Goal: Information Seeking & Learning: Learn about a topic

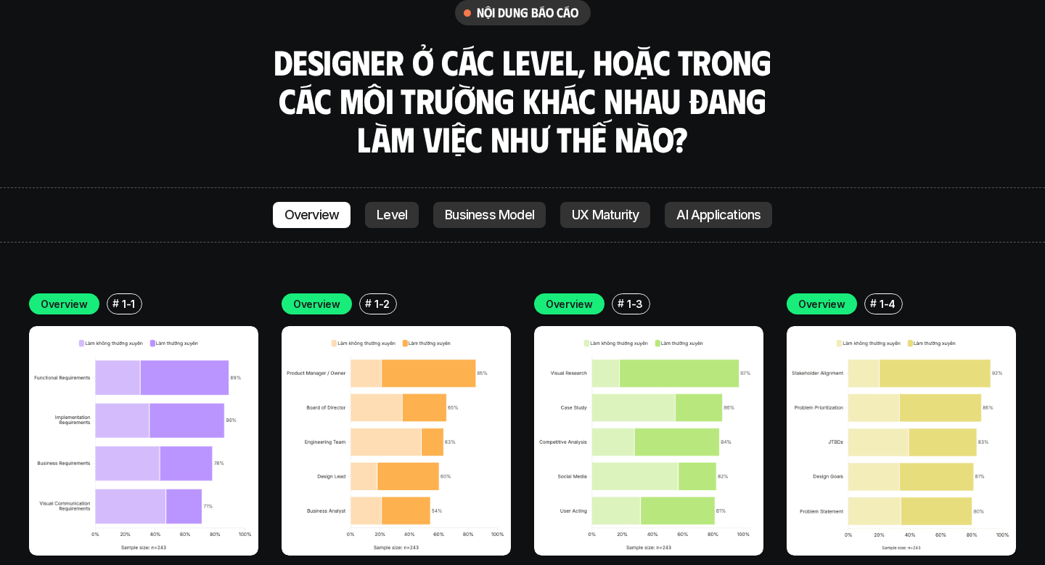
scroll to position [4160, 0]
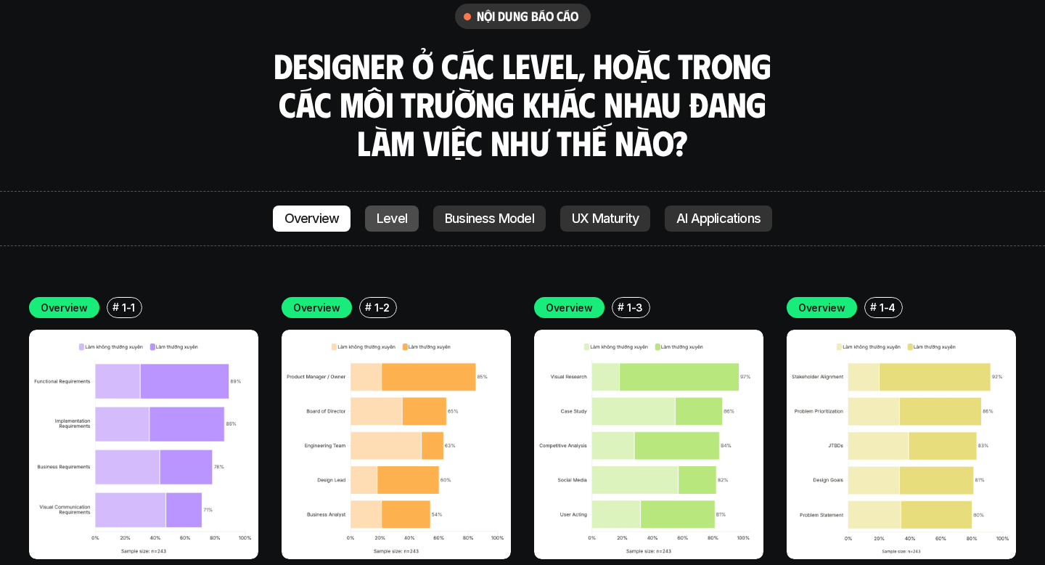
click at [402, 205] on link "Level" at bounding box center [392, 218] width 54 height 26
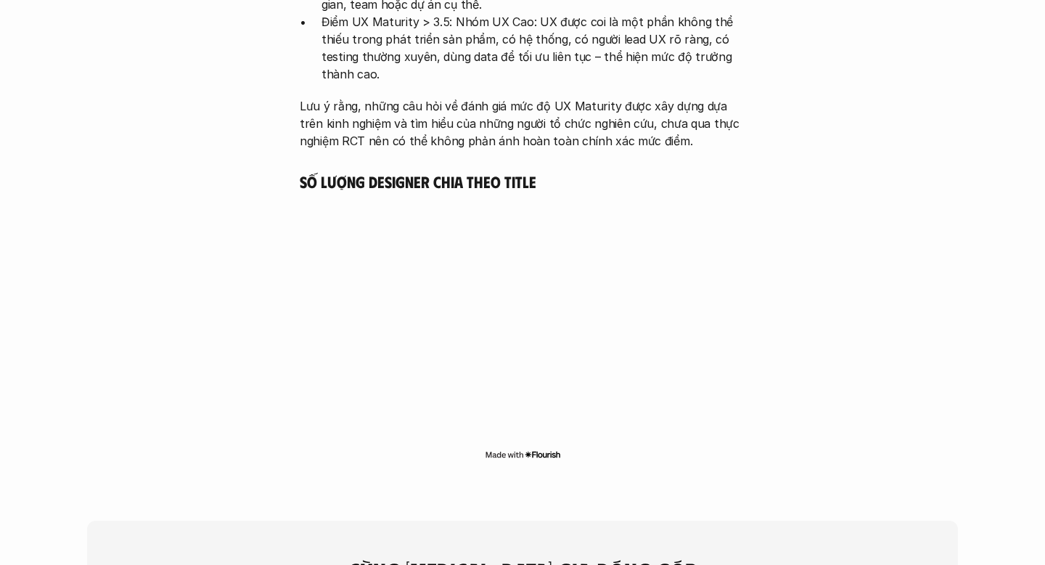
scroll to position [3311, 0]
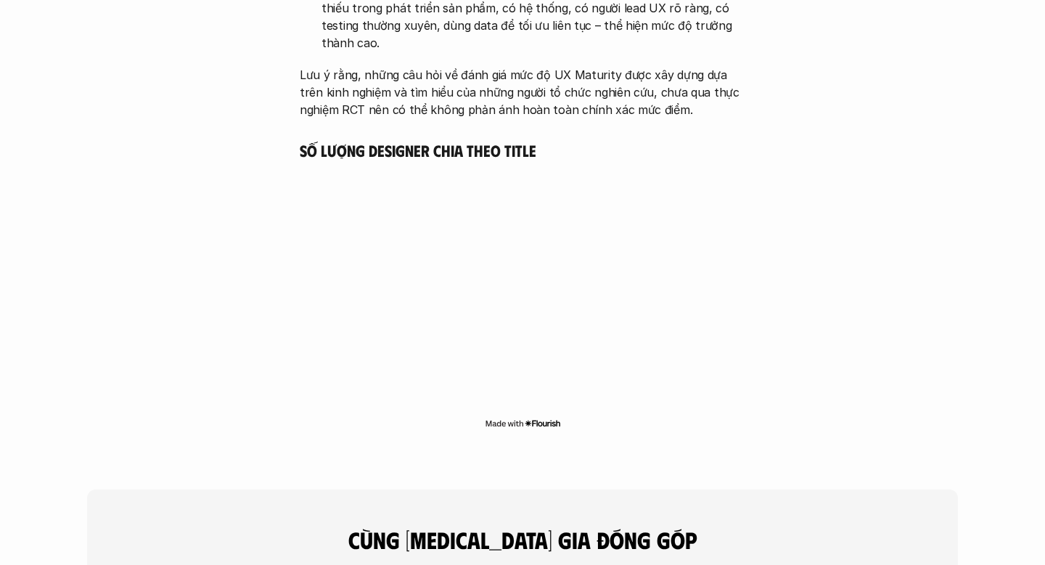
click at [543, 417] on img at bounding box center [523, 423] width 76 height 12
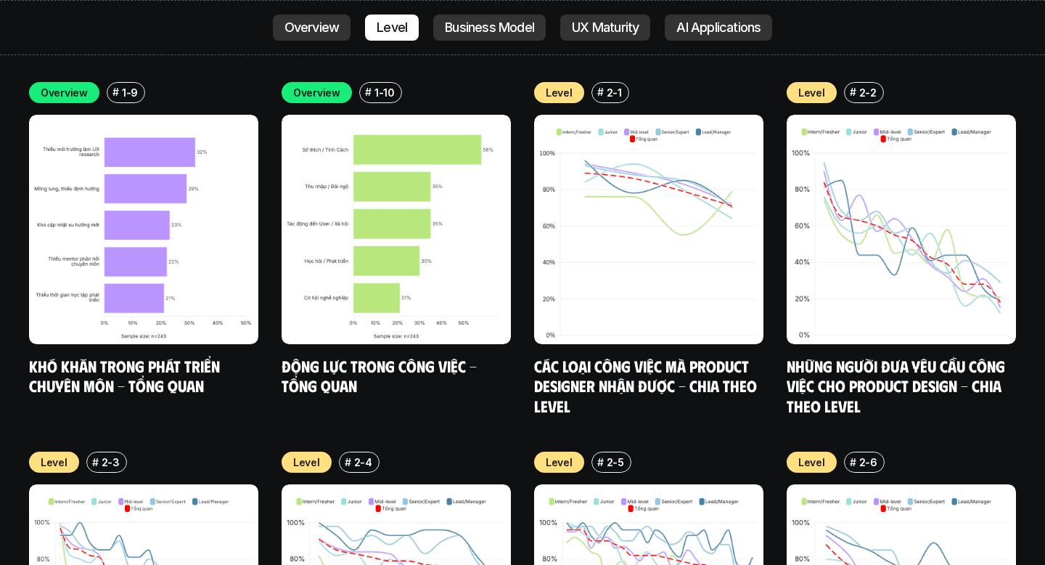
scroll to position [5116, 0]
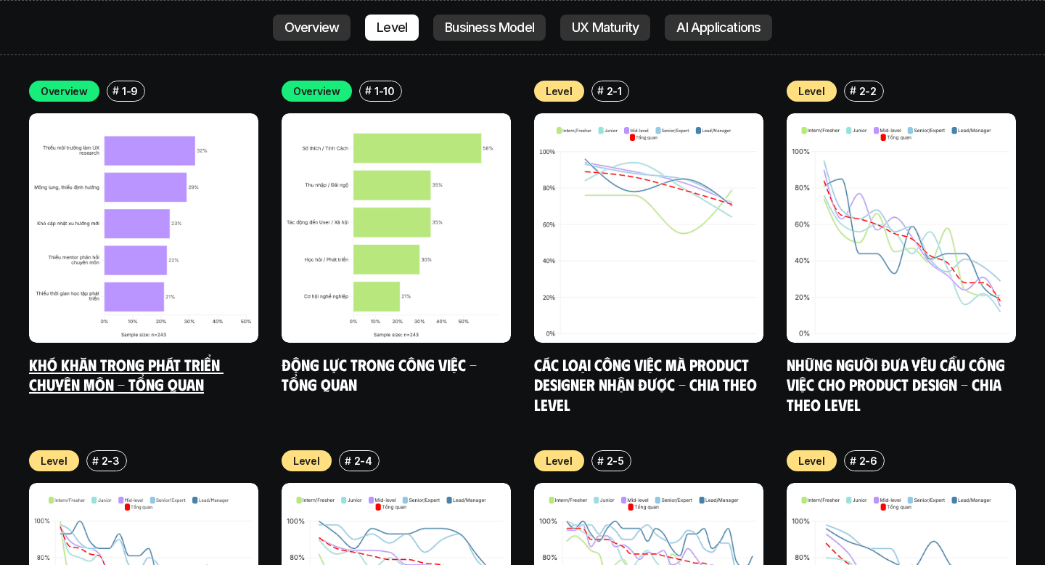
click at [187, 192] on img at bounding box center [143, 227] width 229 height 229
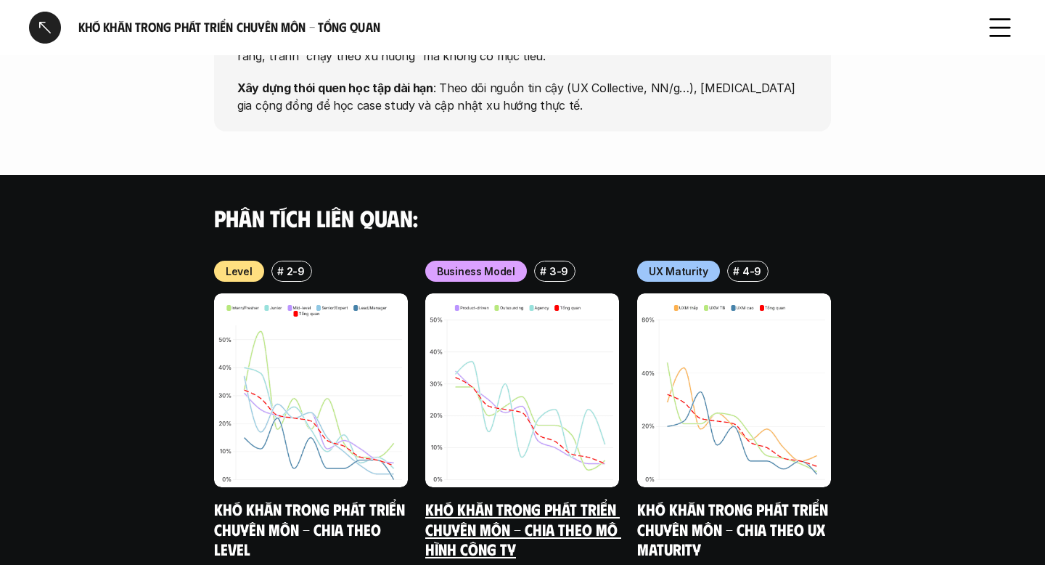
scroll to position [1425, 0]
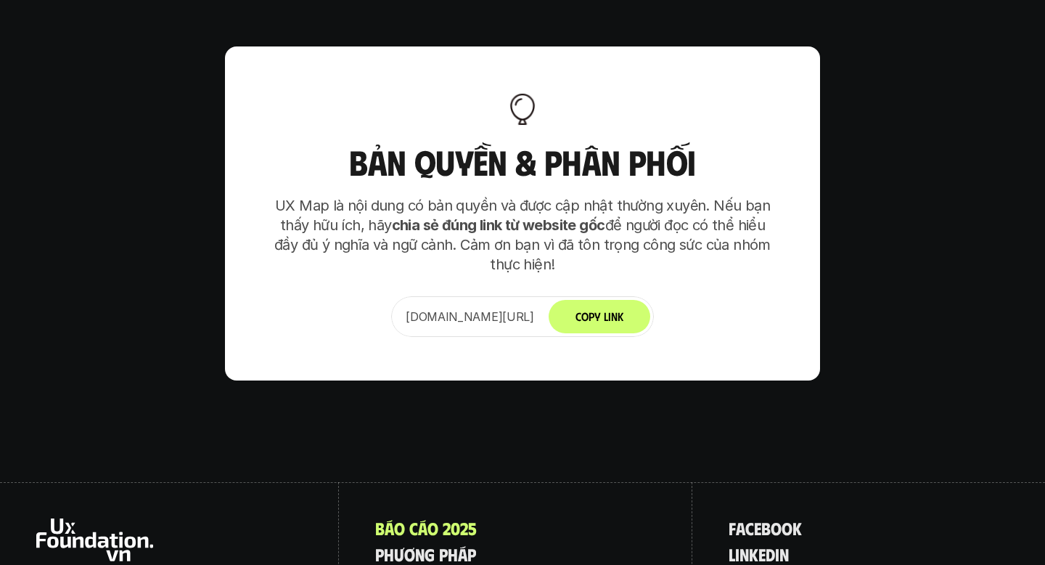
scroll to position [9449, 0]
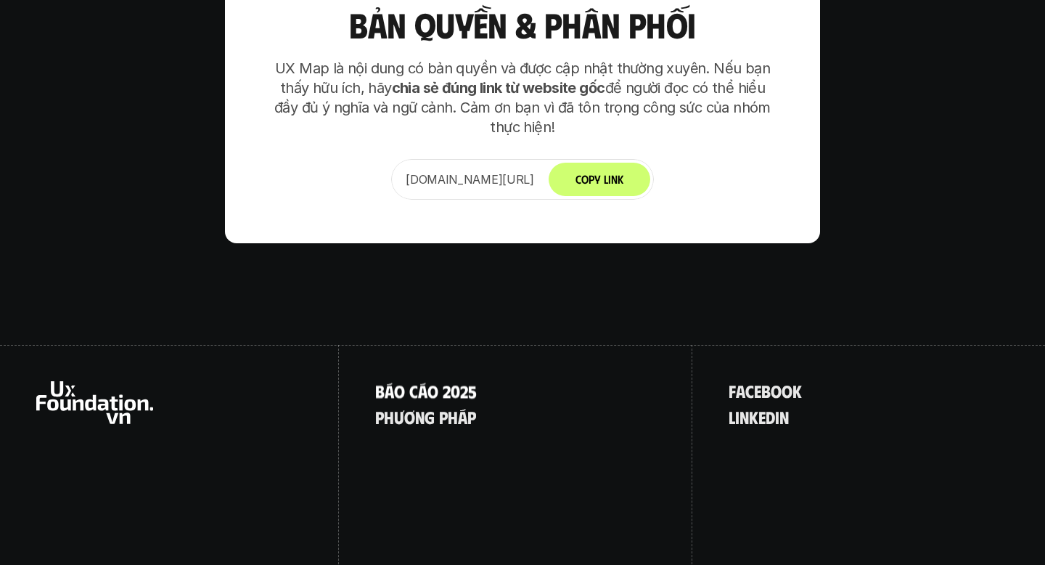
click at [419, 381] on p "B á o c á o 2 0 2 5" at bounding box center [426, 390] width 102 height 19
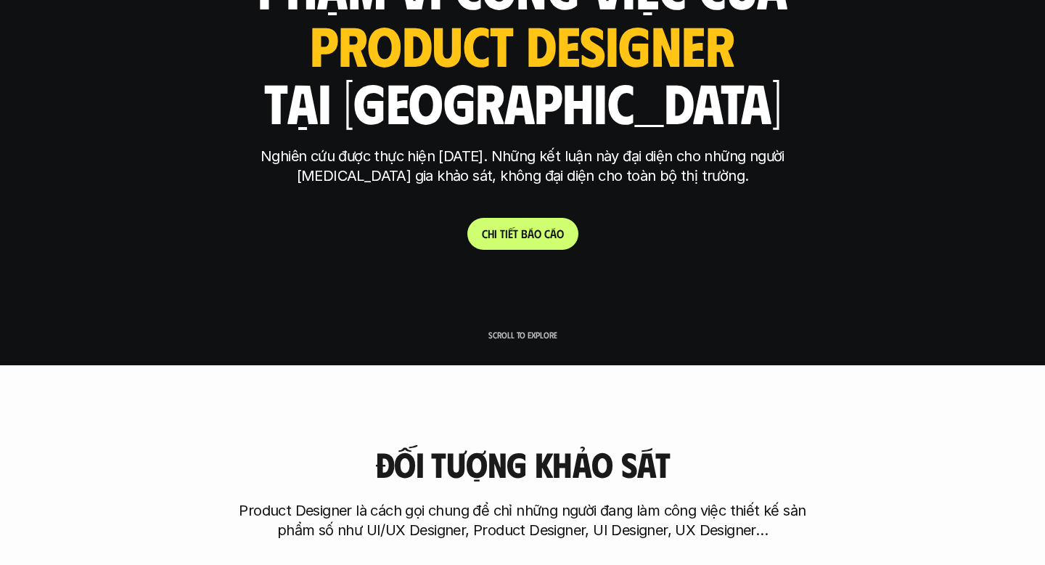
click at [518, 242] on link "C h i t i ế t b á o c á o" at bounding box center [522, 234] width 111 height 32
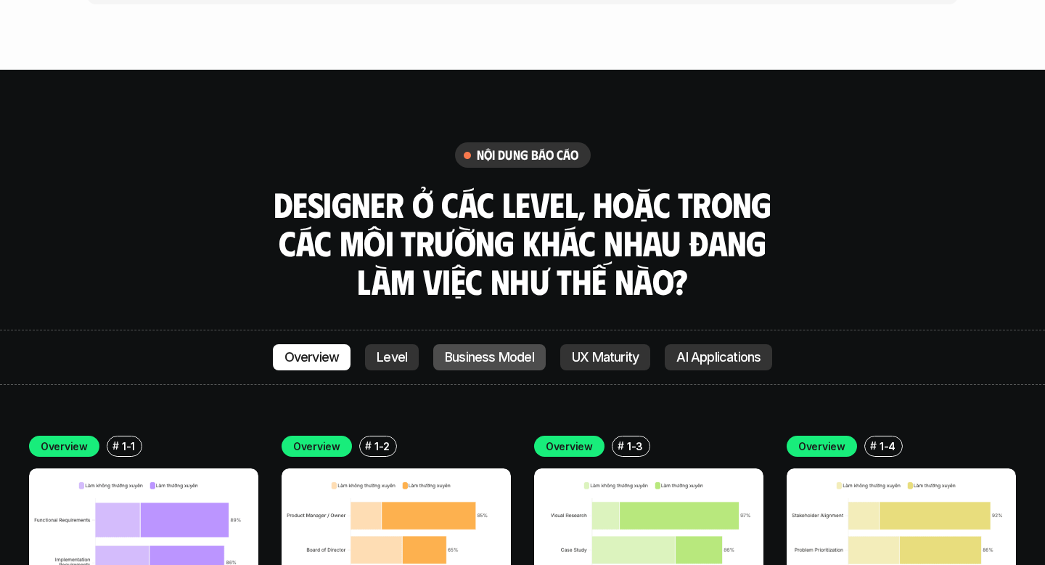
scroll to position [4319, 0]
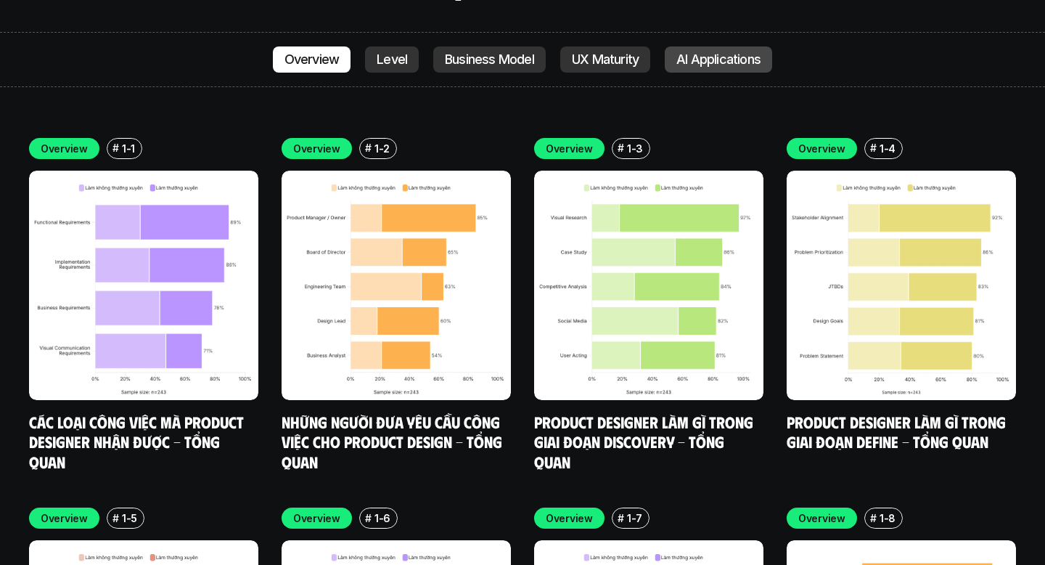
click at [703, 52] on p "AI Applications" at bounding box center [718, 59] width 84 height 15
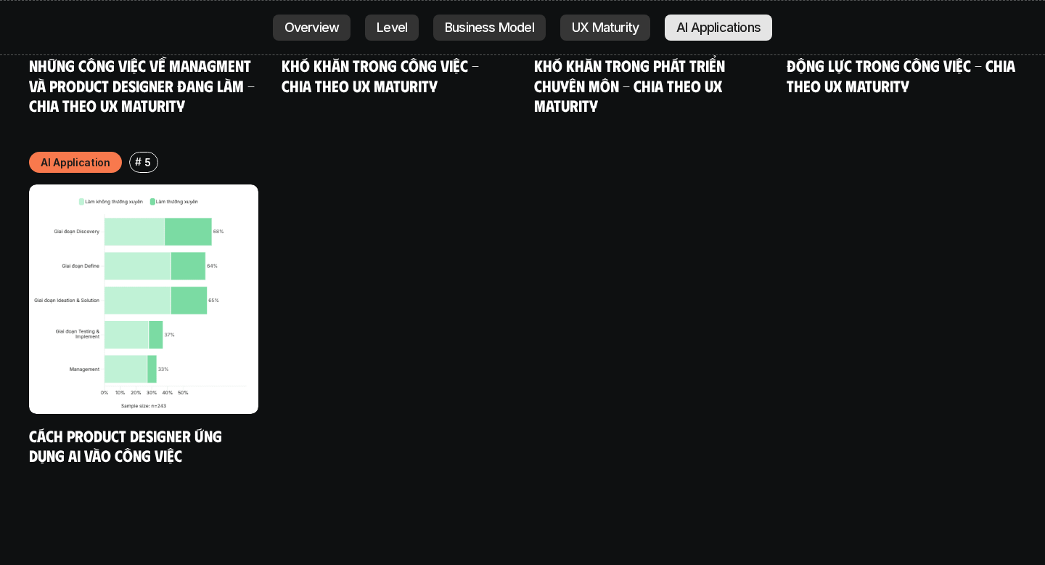
scroll to position [8019, 0]
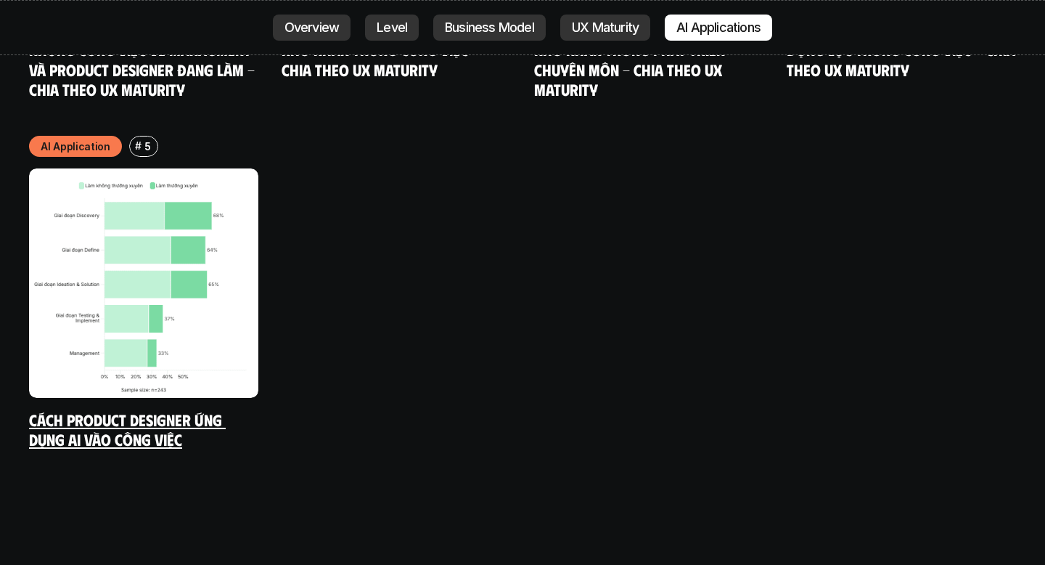
click at [184, 237] on img at bounding box center [143, 282] width 229 height 229
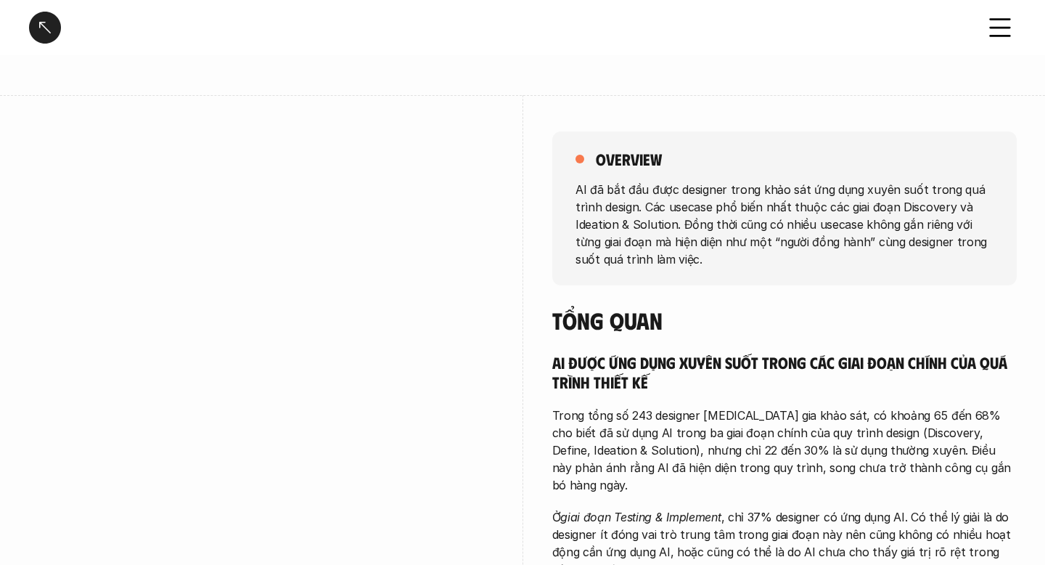
scroll to position [240, 0]
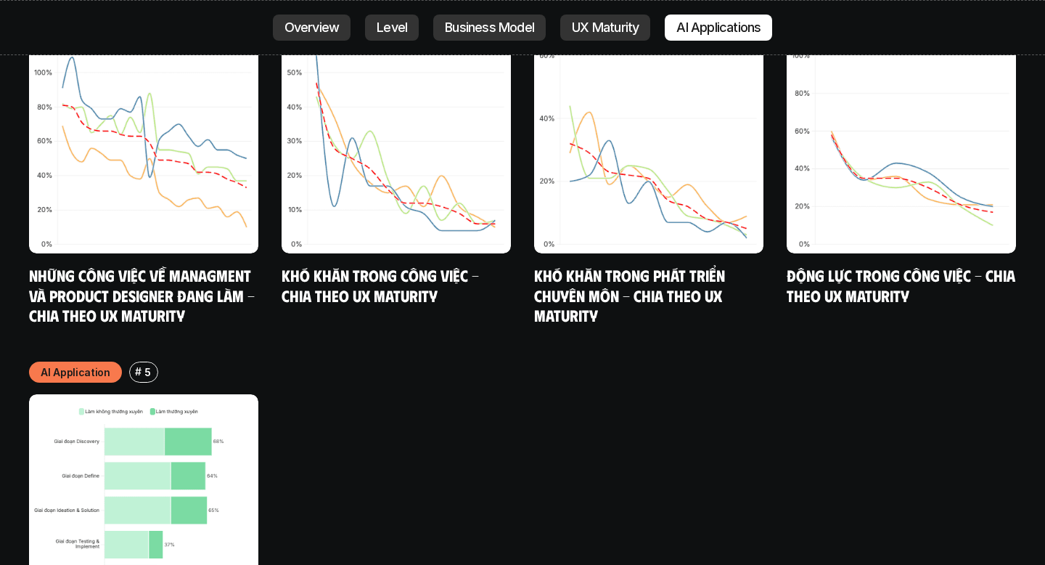
scroll to position [7644, 0]
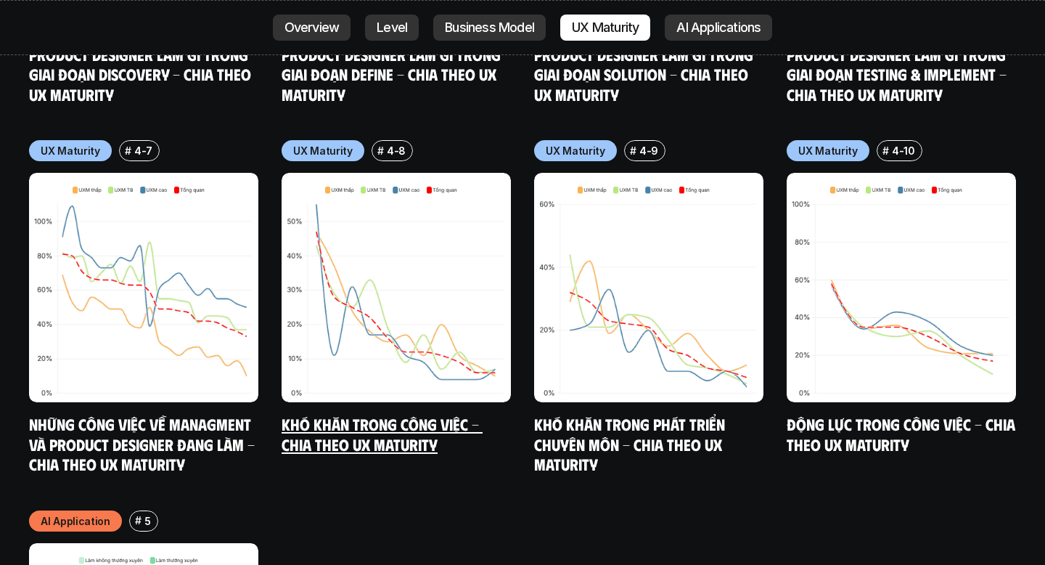
click at [332, 200] on img at bounding box center [396, 287] width 229 height 229
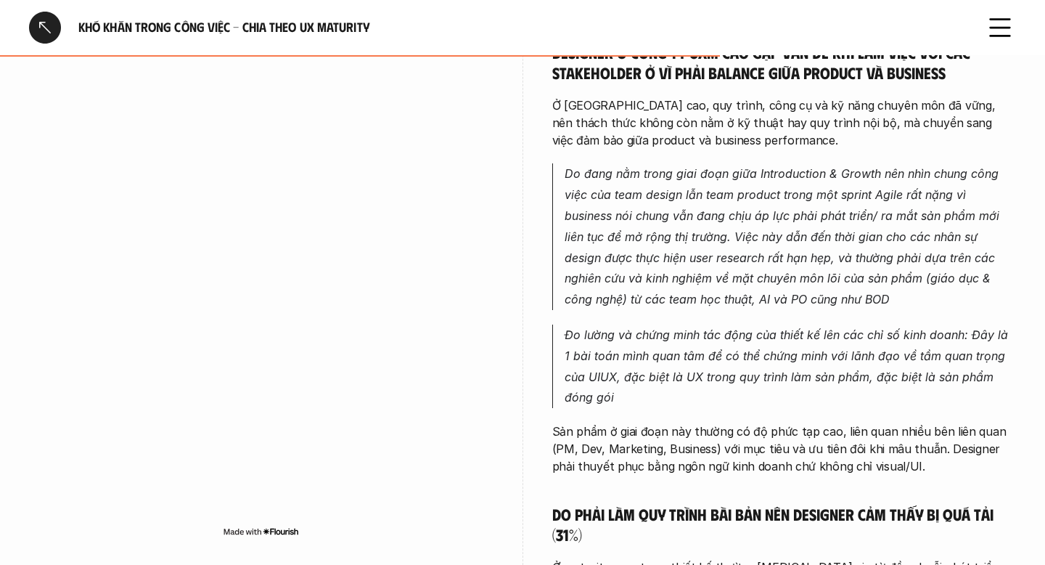
scroll to position [2632, 0]
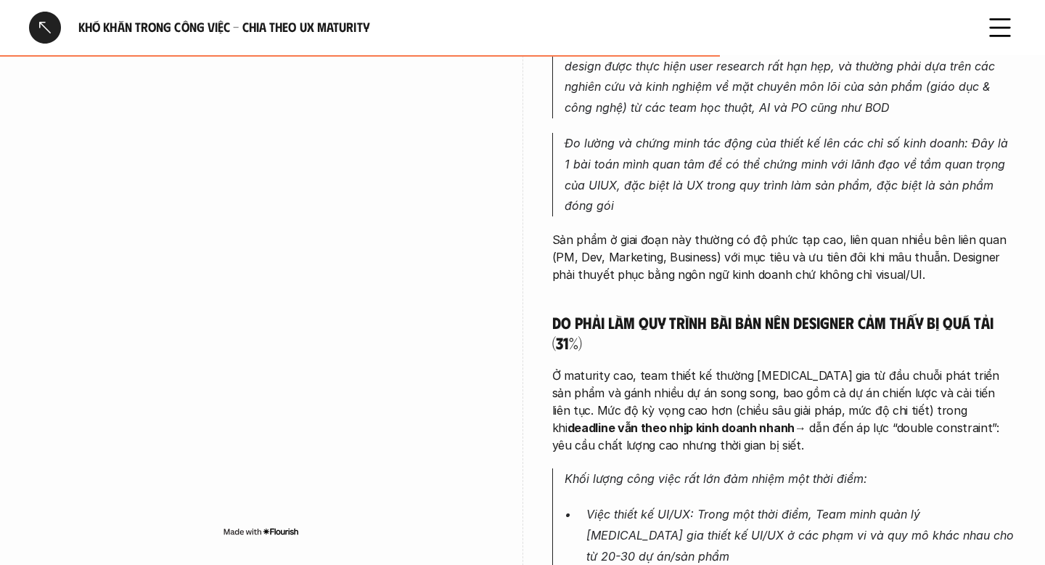
click at [53, 34] on div at bounding box center [45, 28] width 32 height 32
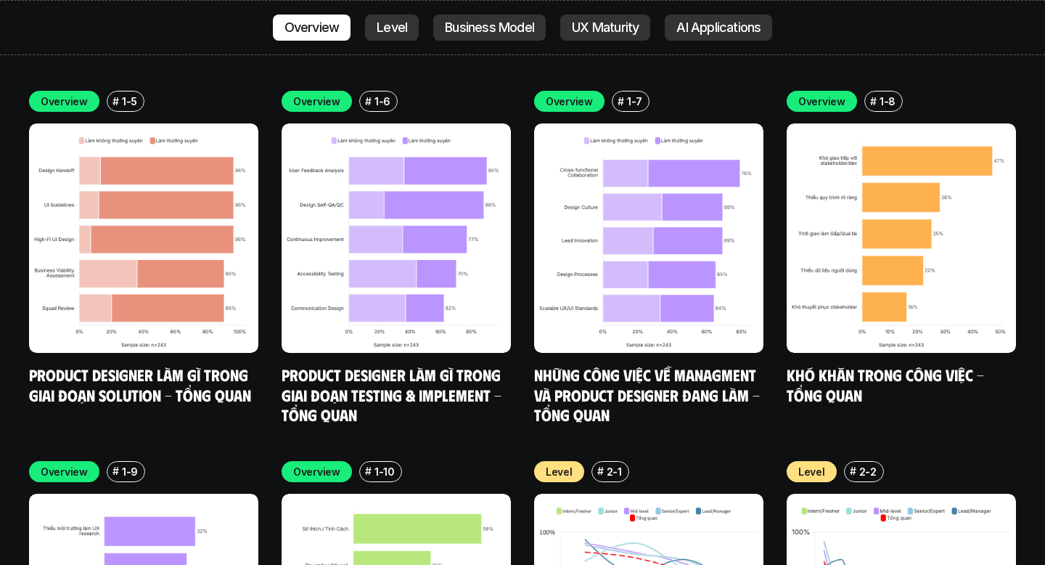
scroll to position [4816, 0]
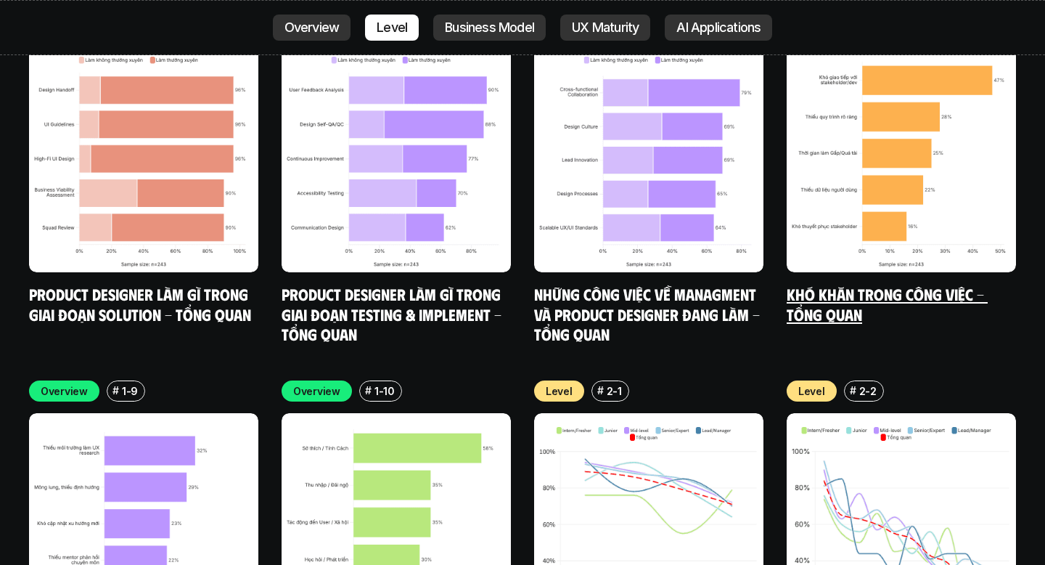
click at [802, 284] on link "Khó khăn trong công việc - Tổng quan" at bounding box center [887, 304] width 201 height 40
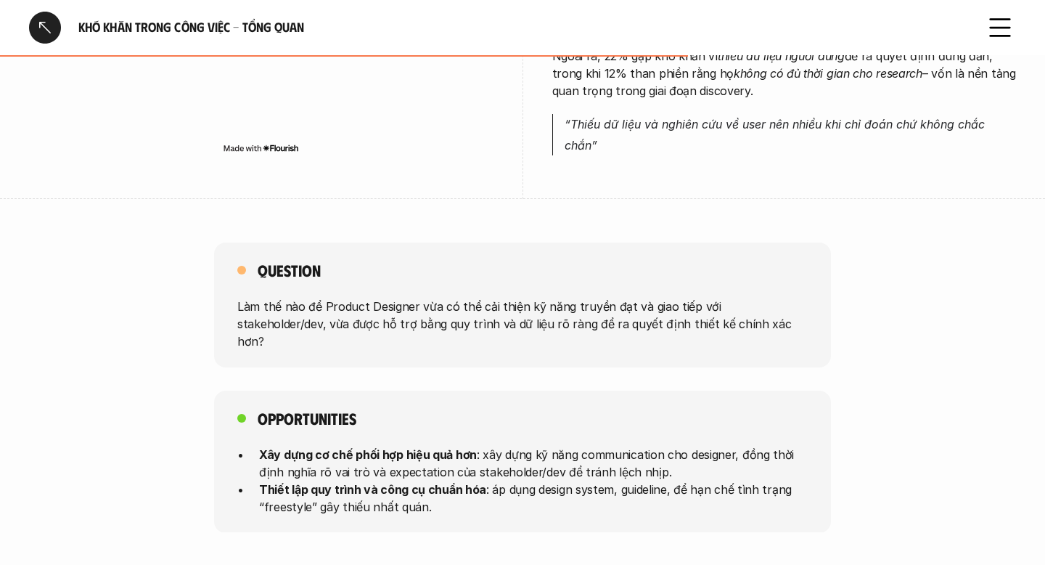
scroll to position [1174, 0]
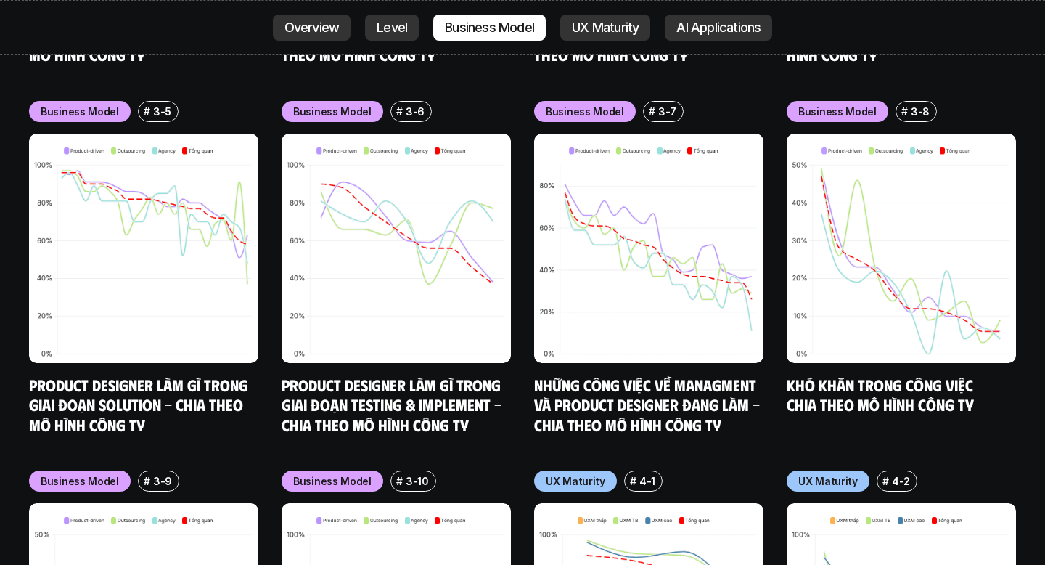
scroll to position [6570, 0]
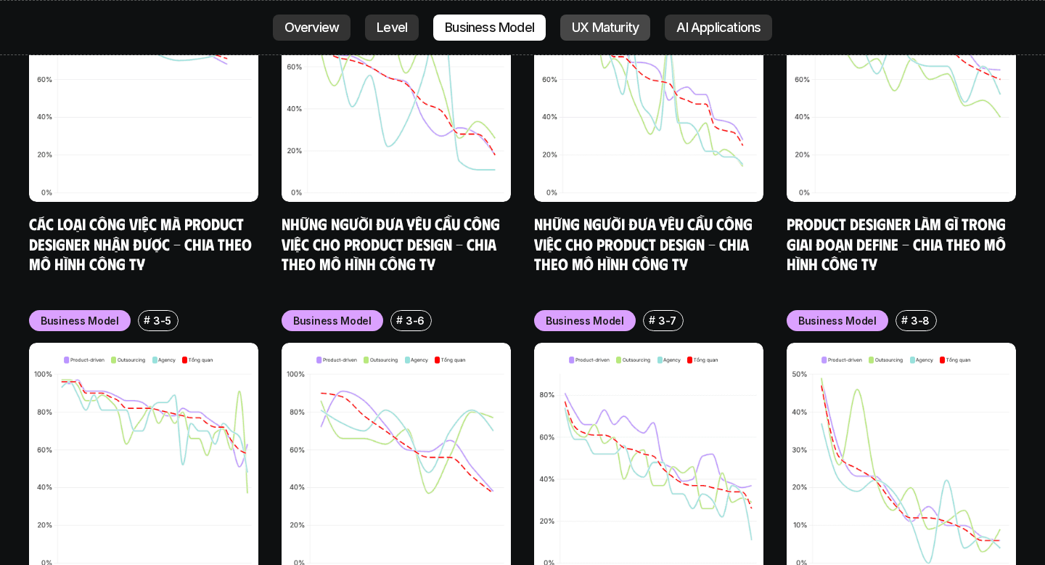
click at [607, 35] on p "UX Maturity" at bounding box center [605, 27] width 67 height 15
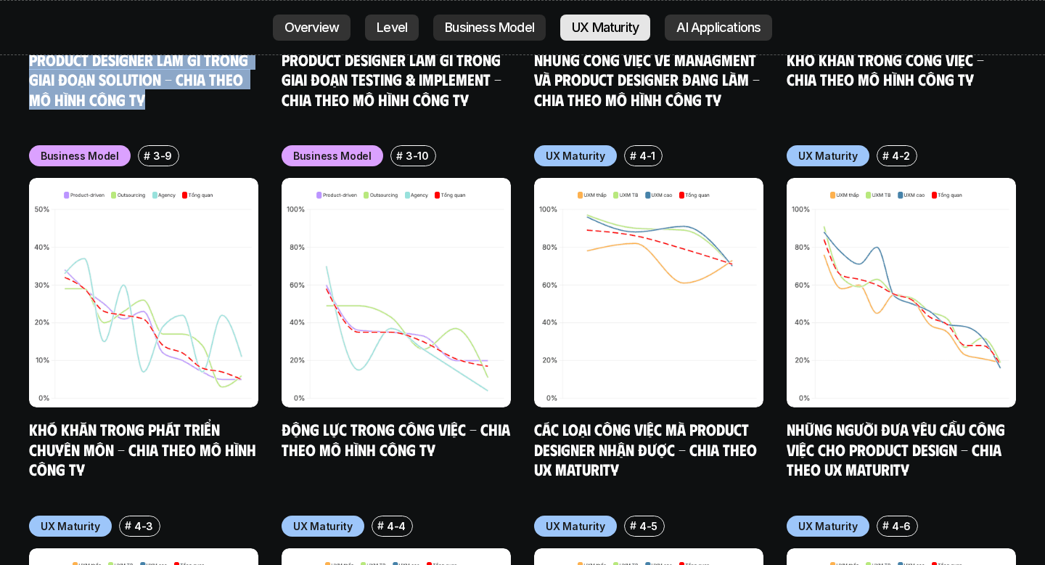
scroll to position [6910, 0]
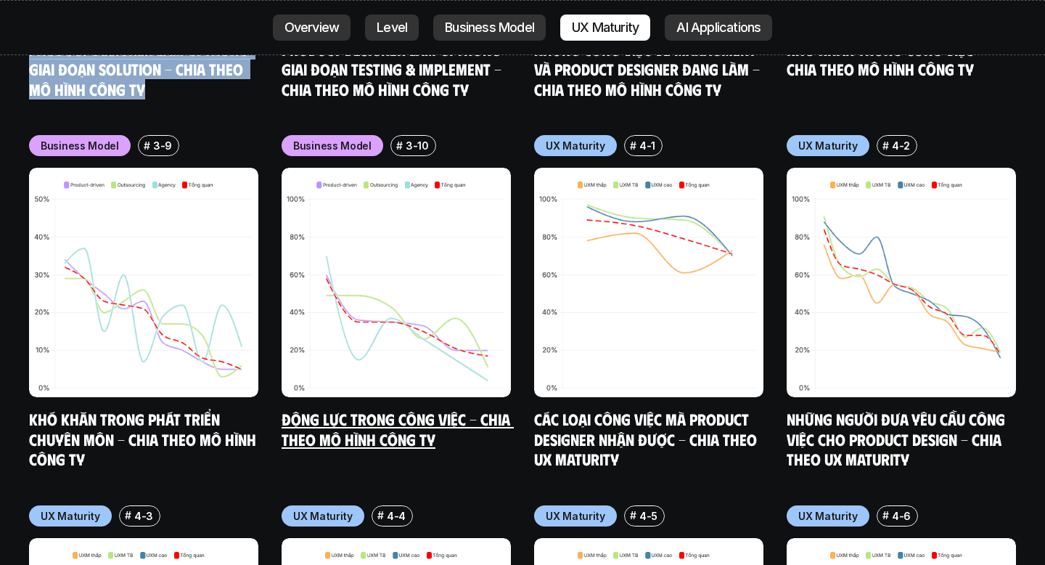
click at [357, 237] on img at bounding box center [396, 282] width 229 height 229
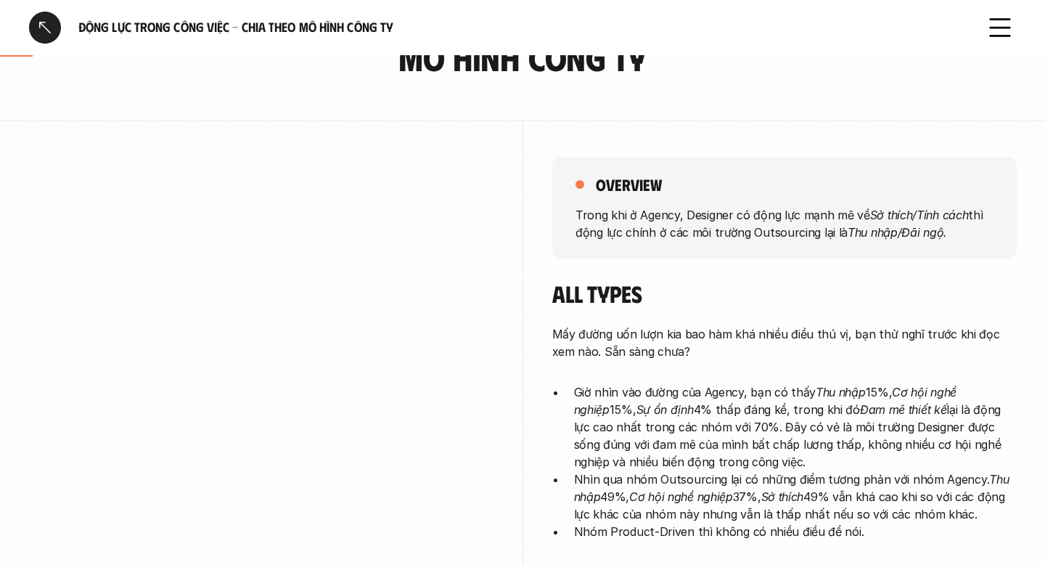
scroll to position [103, 0]
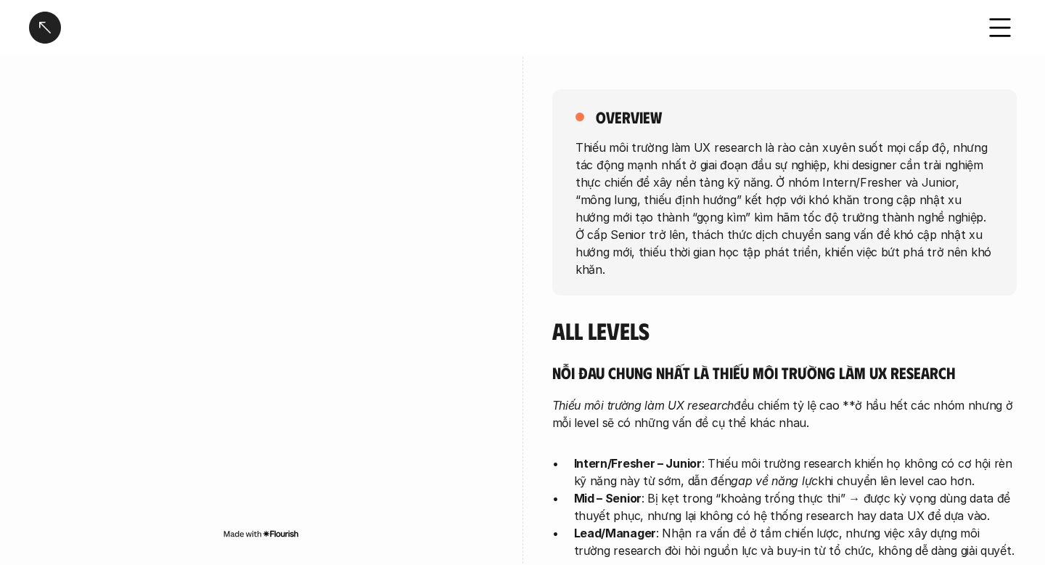
scroll to position [209, 0]
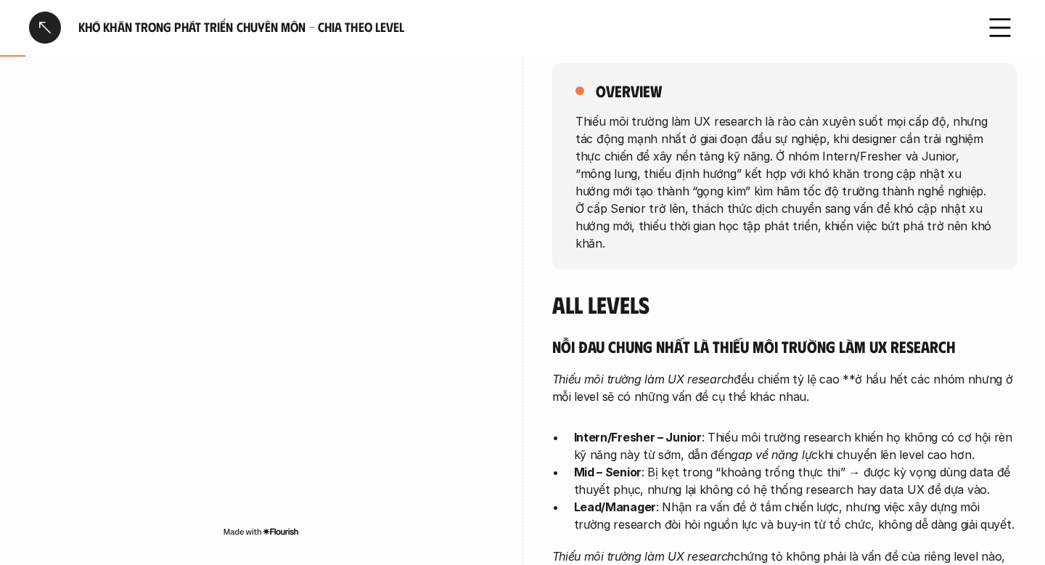
click at [523, 343] on div at bounding box center [523, 344] width 1 height 634
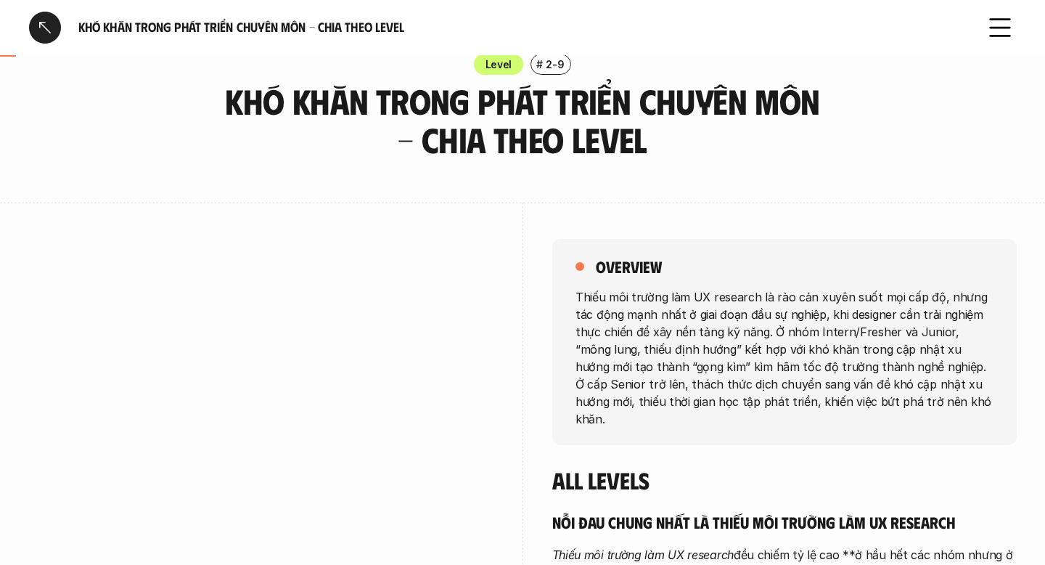
scroll to position [0, 0]
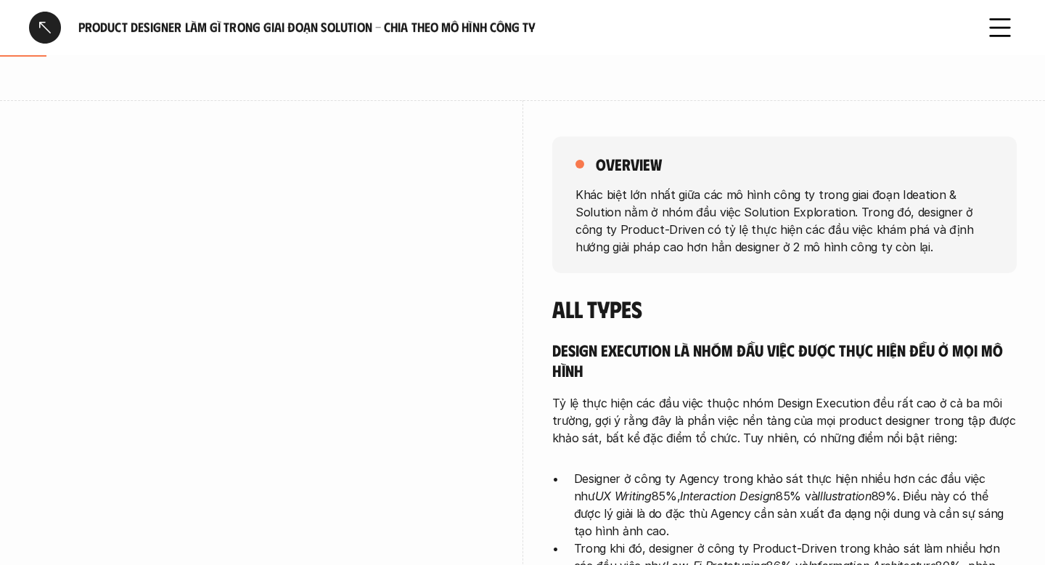
scroll to position [241, 0]
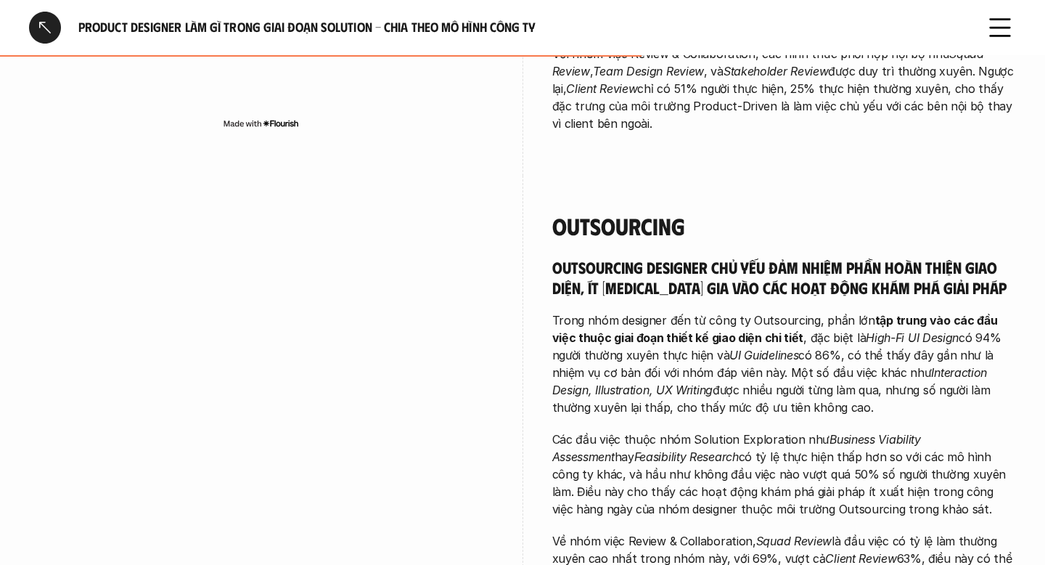
scroll to position [1914, 0]
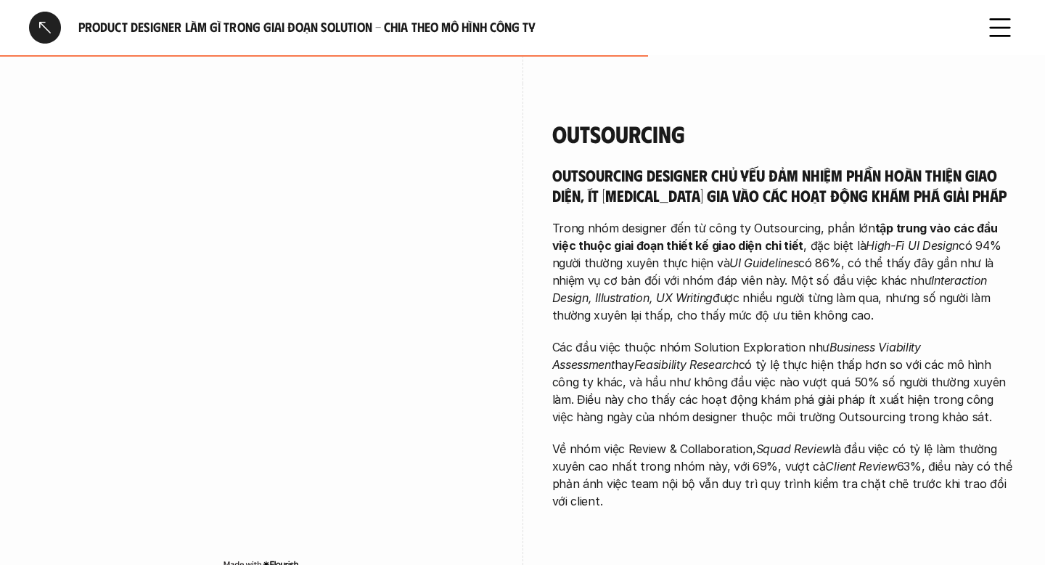
click at [42, 21] on div at bounding box center [45, 28] width 32 height 32
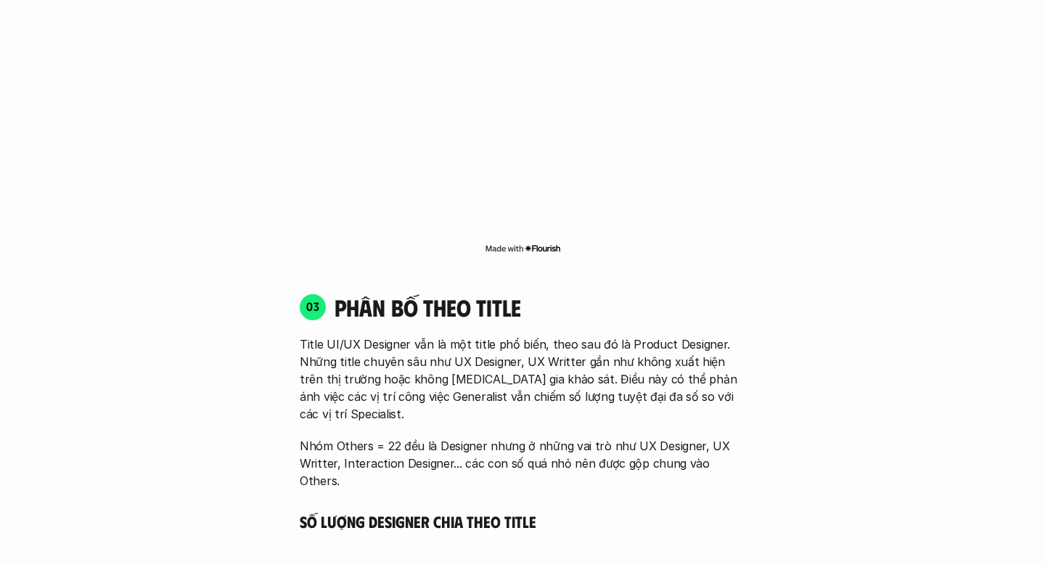
scroll to position [4307, 0]
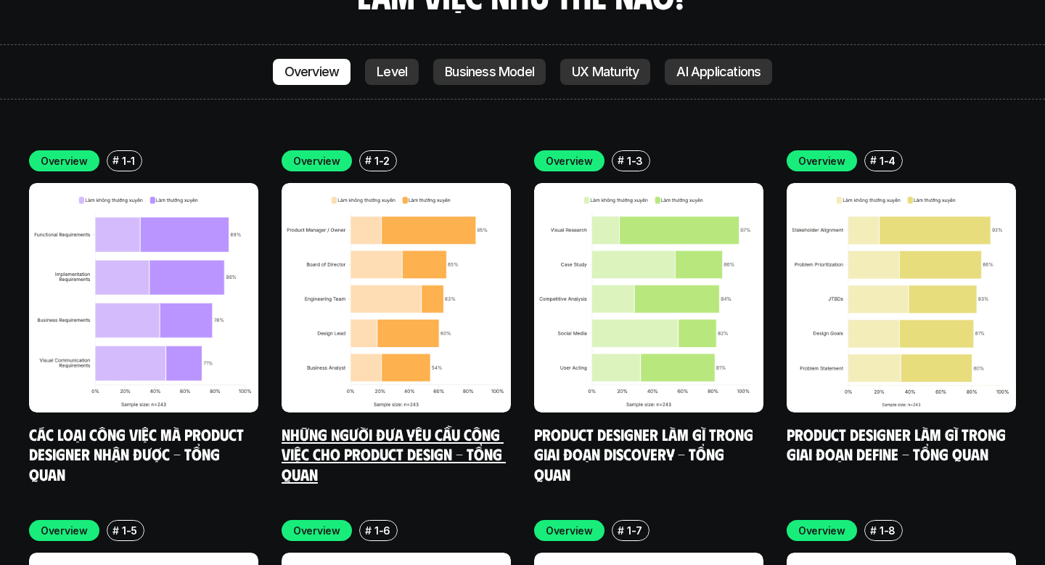
click at [388, 274] on img at bounding box center [396, 297] width 229 height 229
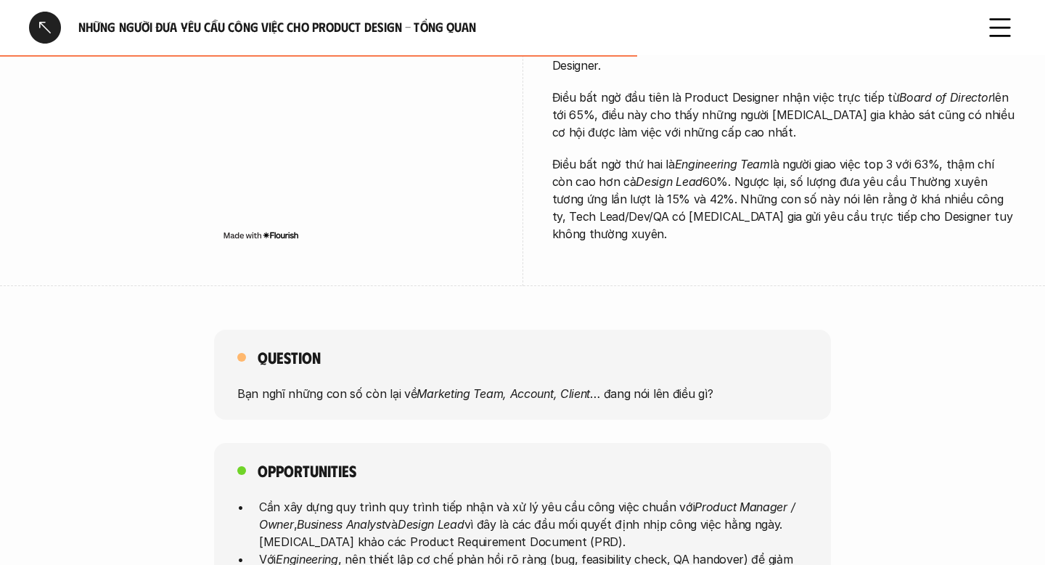
scroll to position [675, 0]
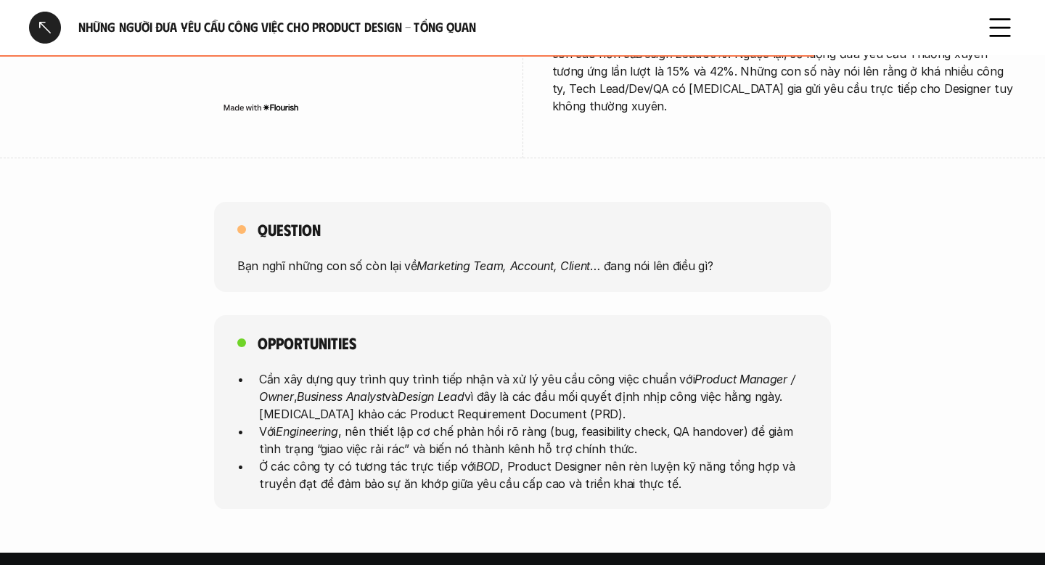
click at [587, 219] on div "Question Bạn nghĩ những con số còn lại về Marketing Team, Account, Client … đan…" at bounding box center [522, 247] width 617 height 90
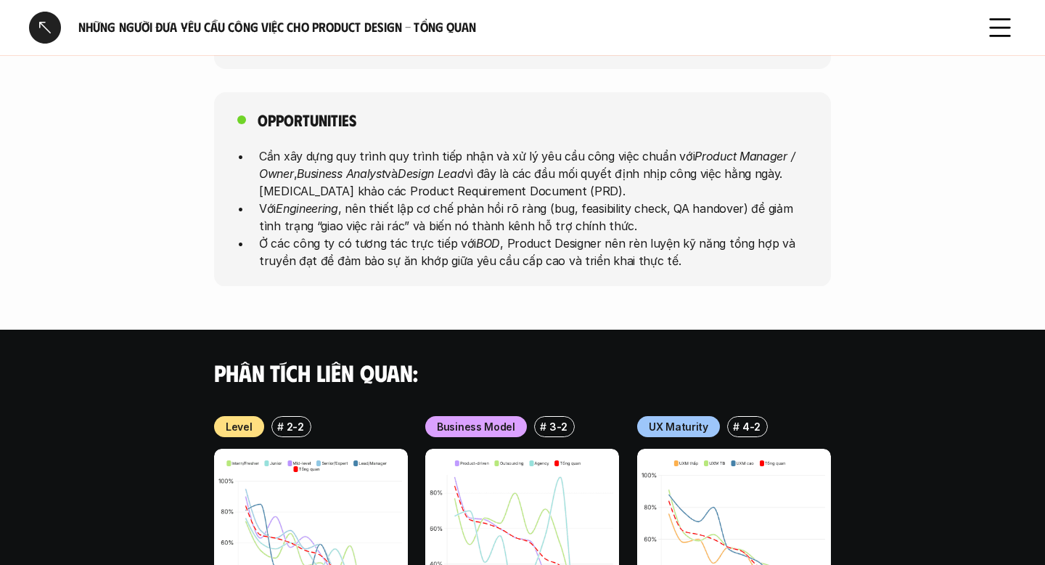
scroll to position [1113, 0]
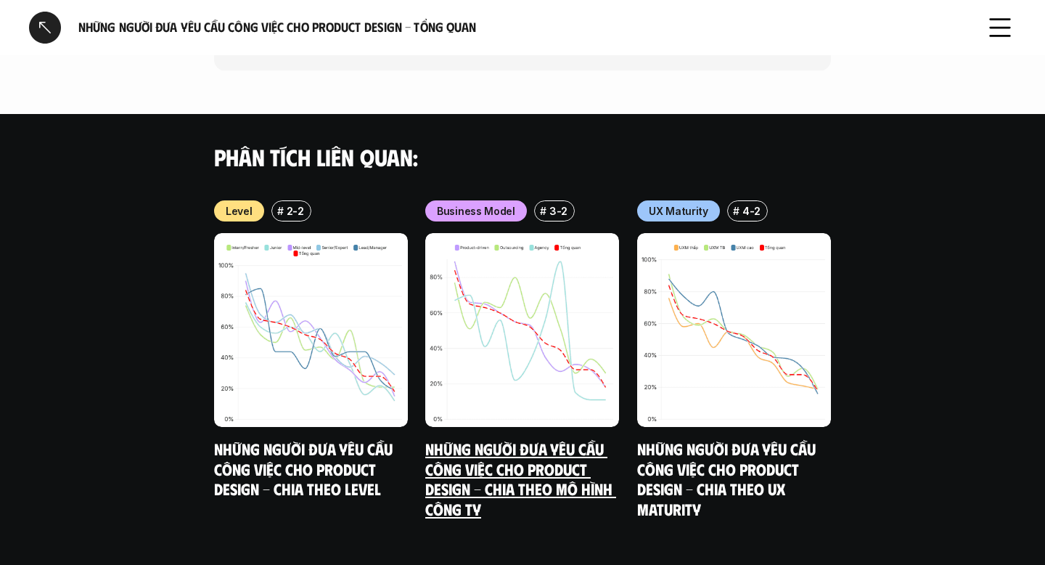
click at [551, 314] on img at bounding box center [522, 330] width 194 height 194
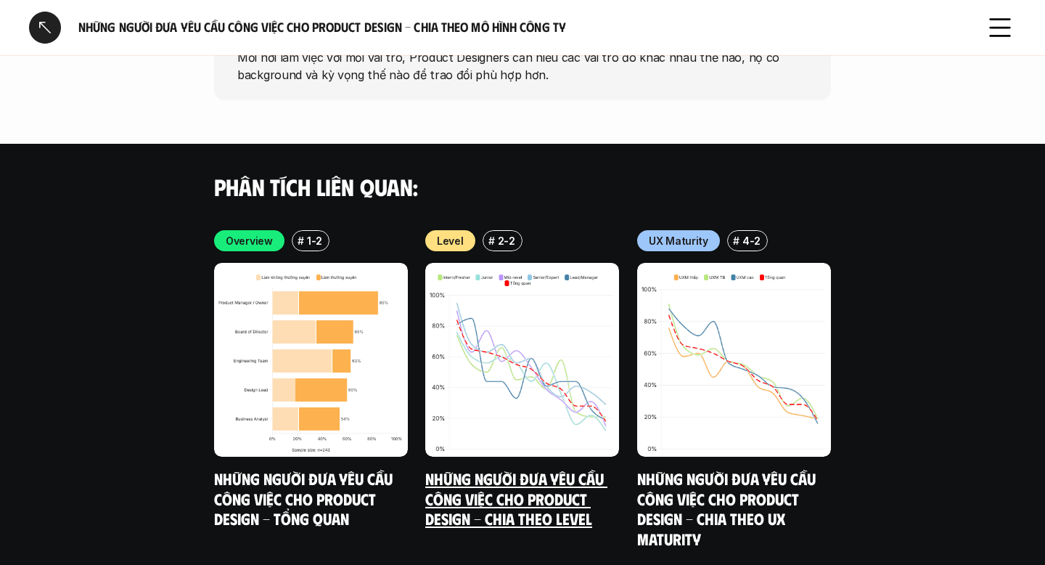
scroll to position [2629, 0]
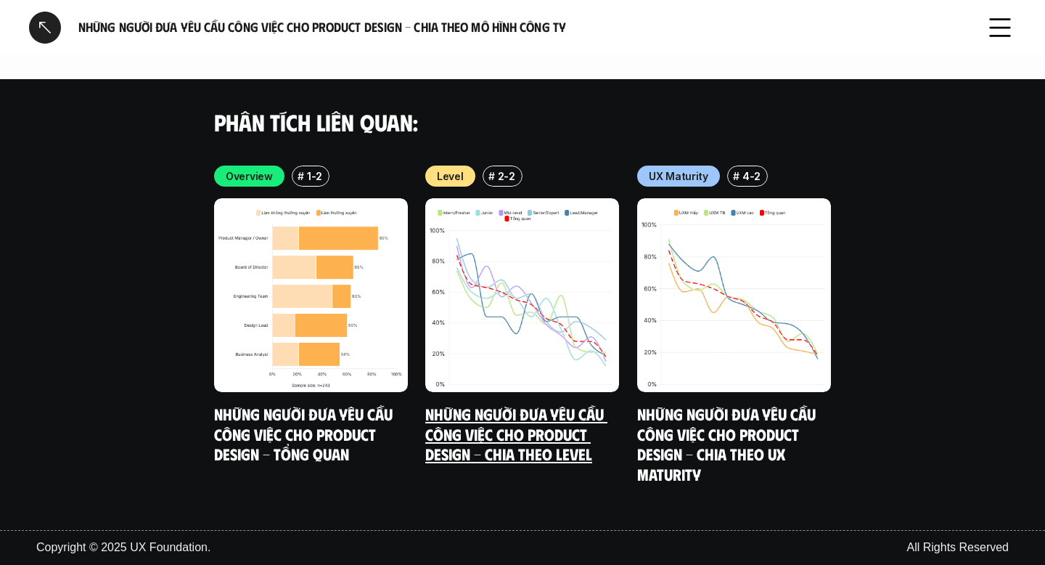
click at [577, 368] on img at bounding box center [522, 295] width 194 height 194
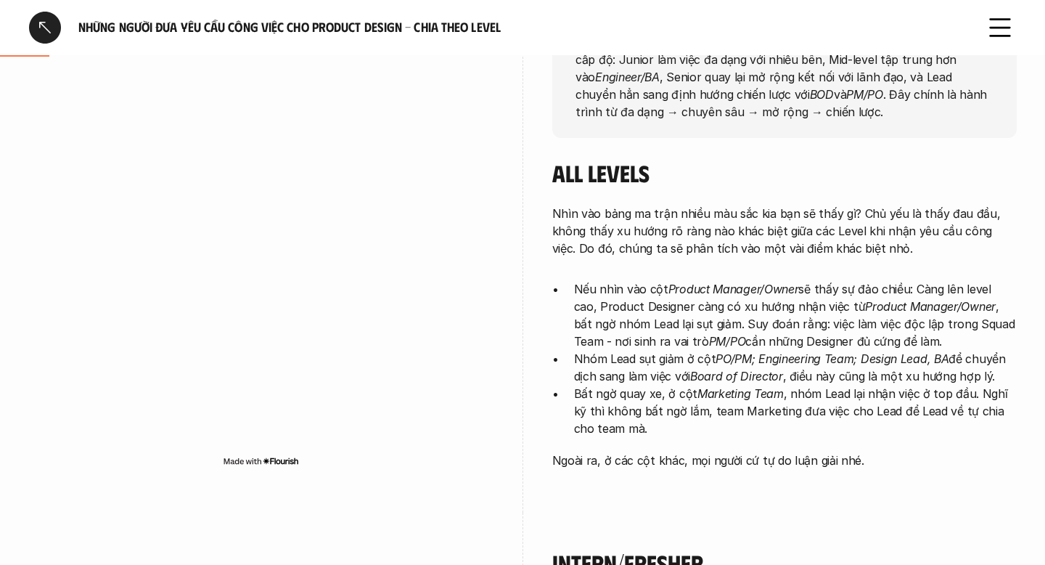
scroll to position [247, 0]
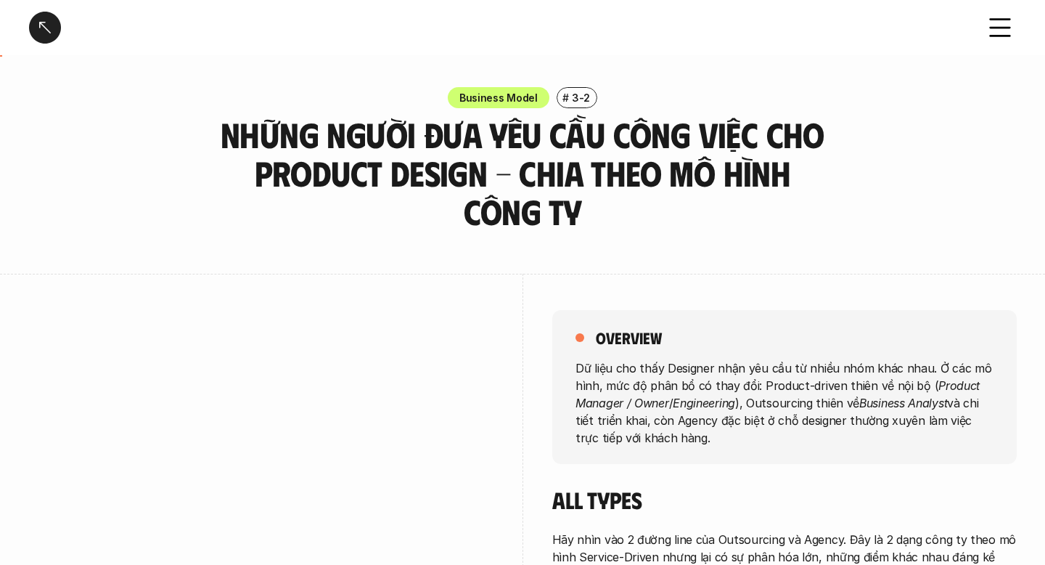
scroll to position [382, 0]
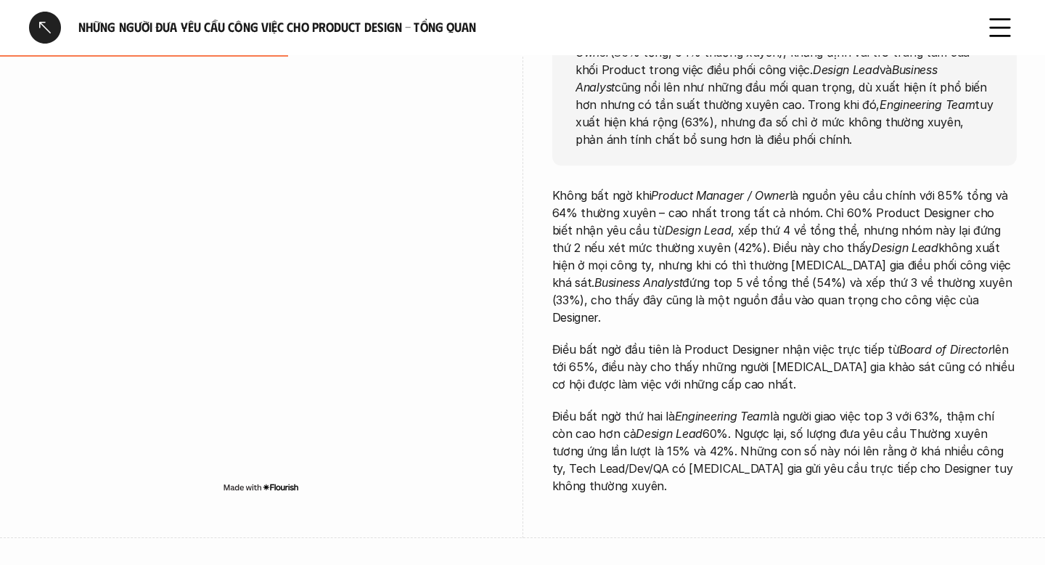
scroll to position [271, 0]
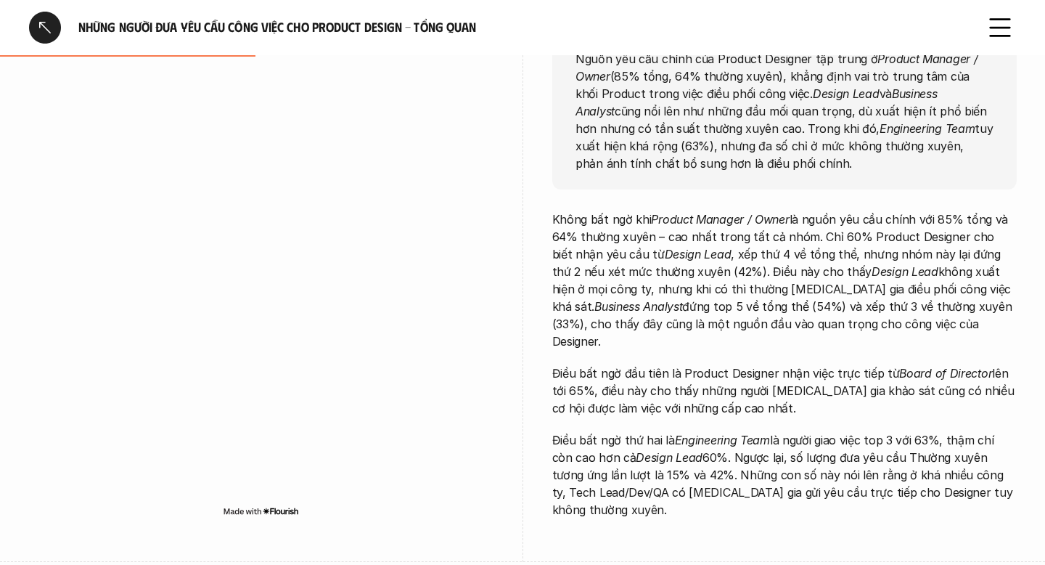
click at [38, 21] on div at bounding box center [45, 28] width 32 height 32
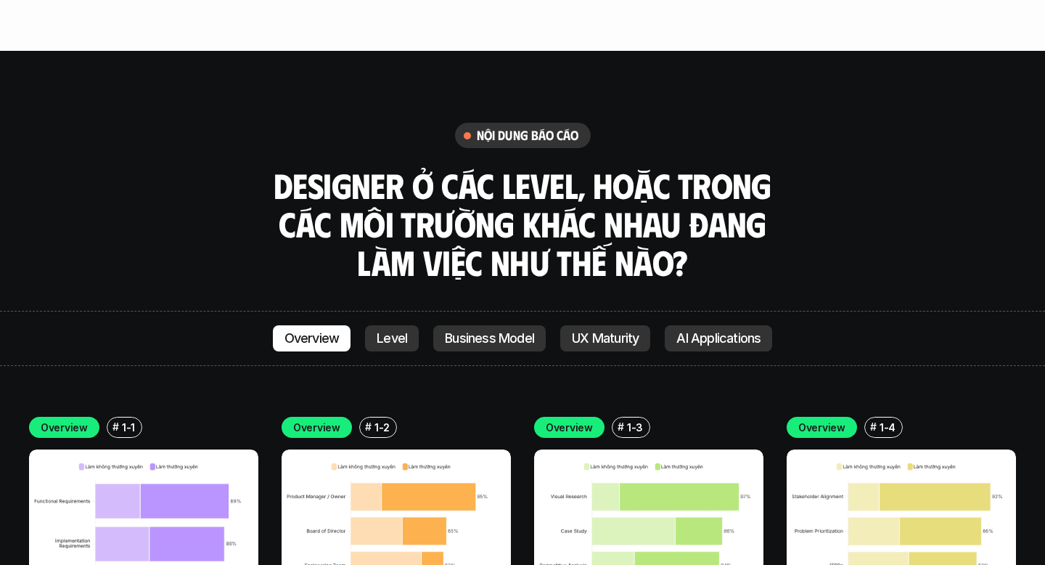
scroll to position [4016, 0]
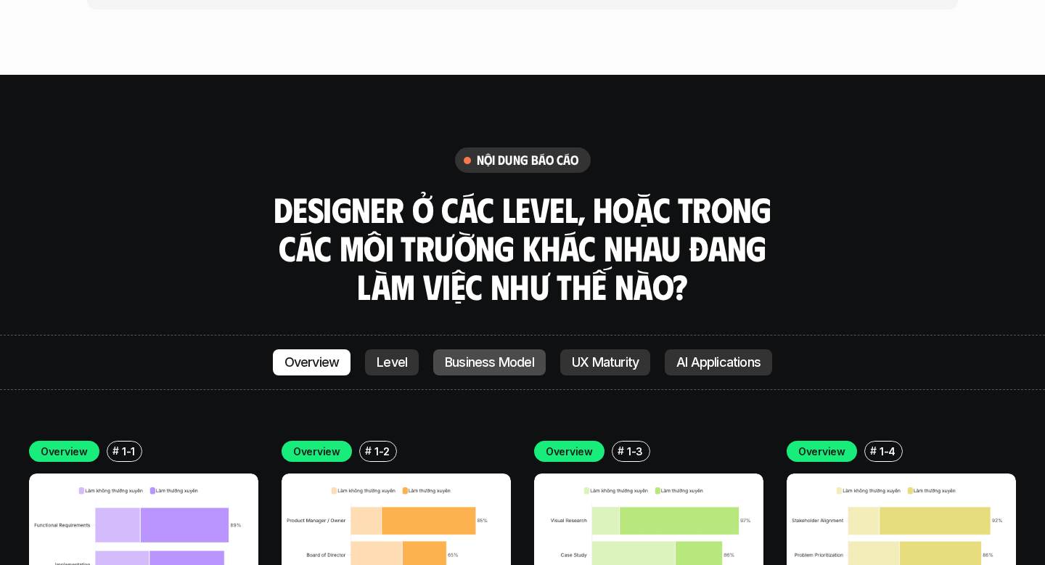
click at [506, 355] on p "Business Model" at bounding box center [489, 362] width 89 height 15
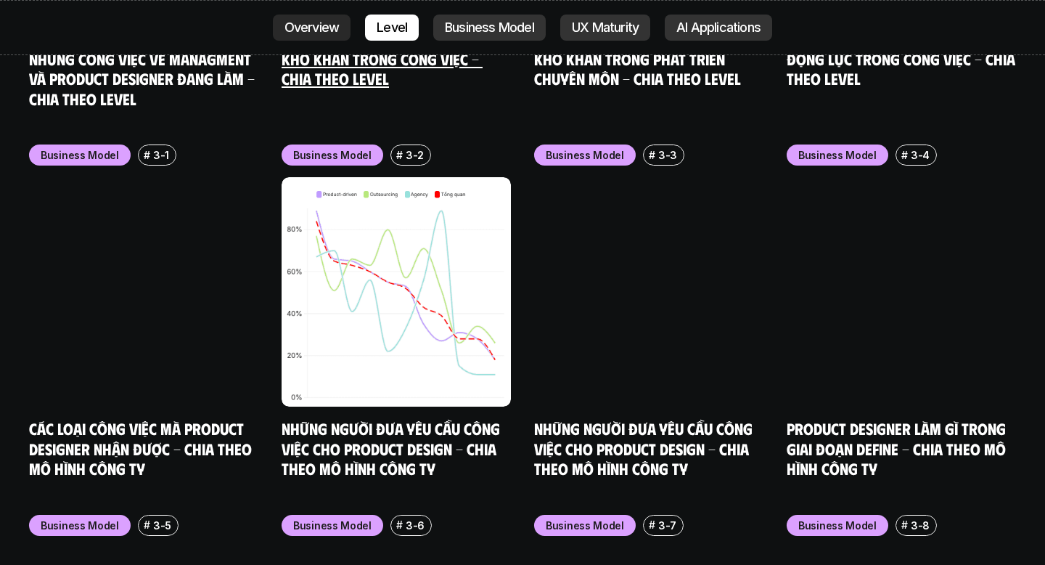
scroll to position [6170, 0]
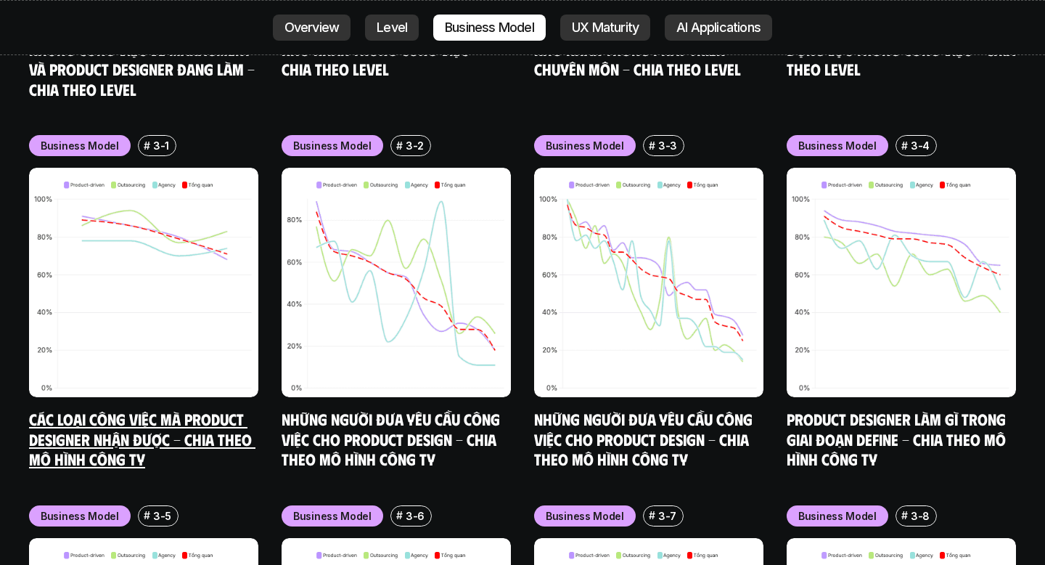
click at [213, 409] on link "Các loại công việc mà Product Designer nhận được - Chia theo mô hình công ty" at bounding box center [142, 439] width 226 height 60
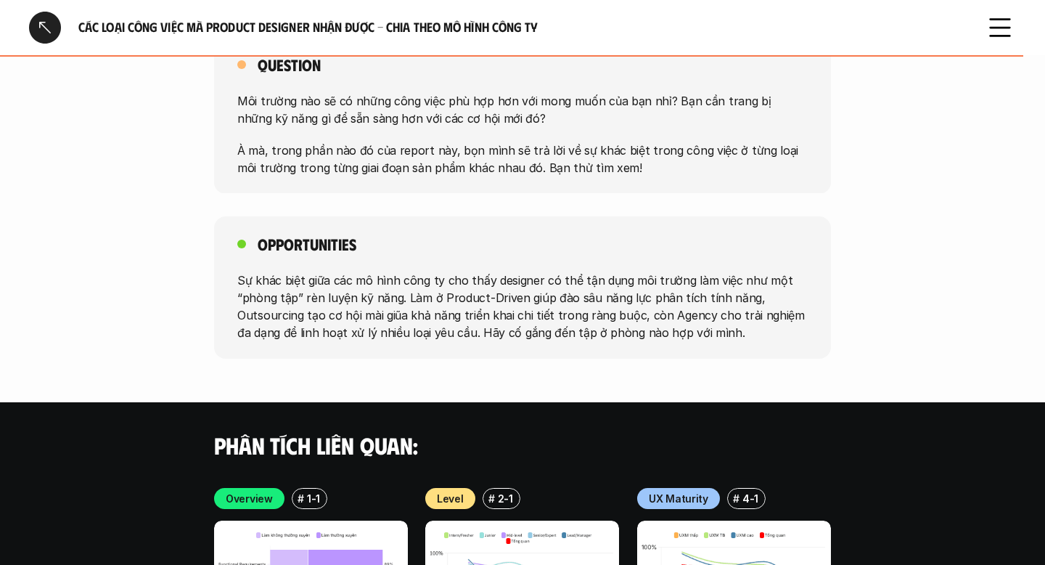
scroll to position [2539, 0]
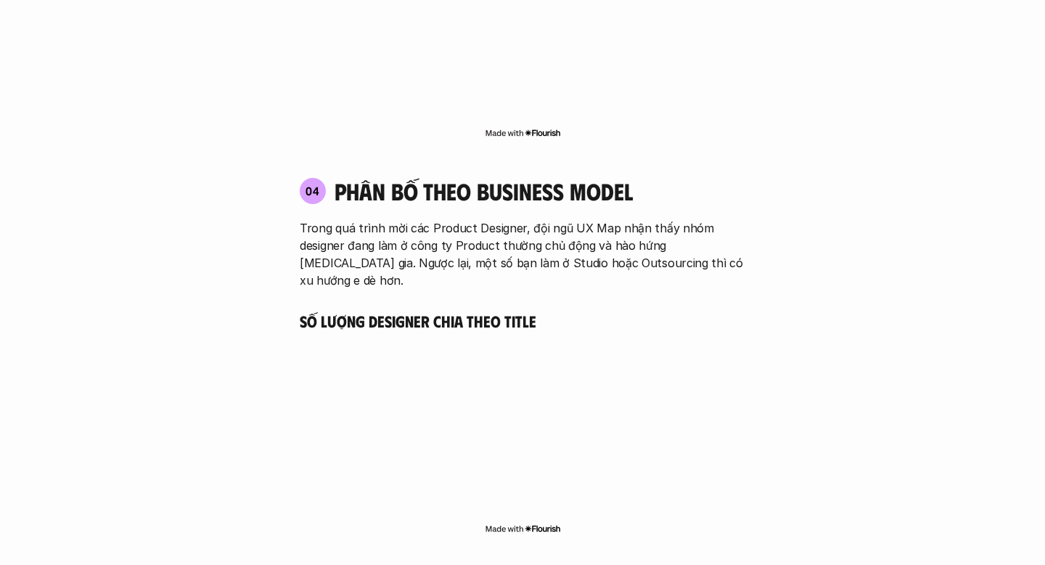
scroll to position [6170, 0]
